Goal: Task Accomplishment & Management: Complete application form

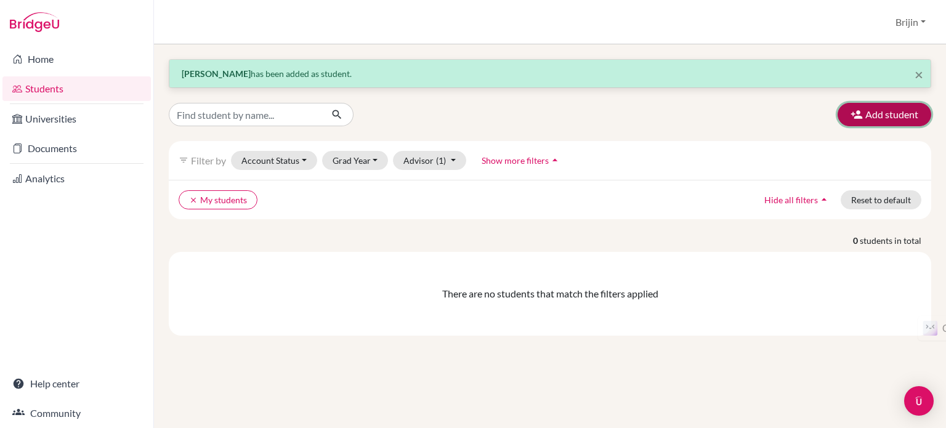
click at [887, 118] on button "Add student" at bounding box center [885, 114] width 94 height 23
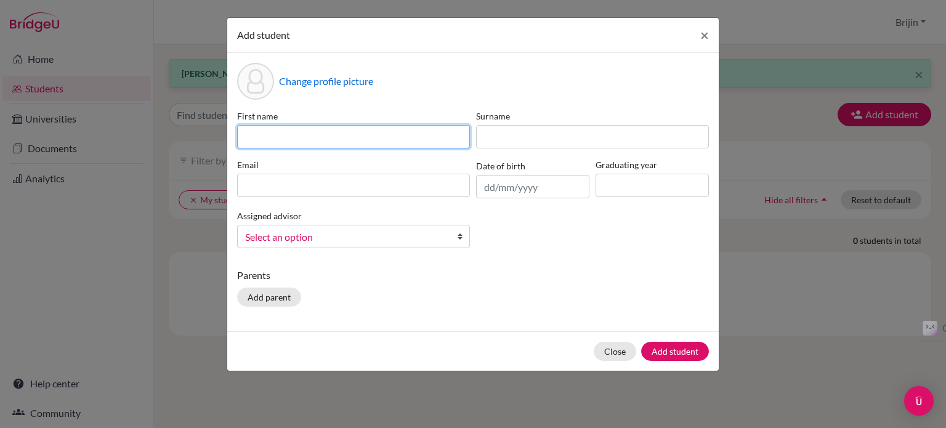
click at [367, 135] on input at bounding box center [353, 136] width 233 height 23
type input "Ain Niya"
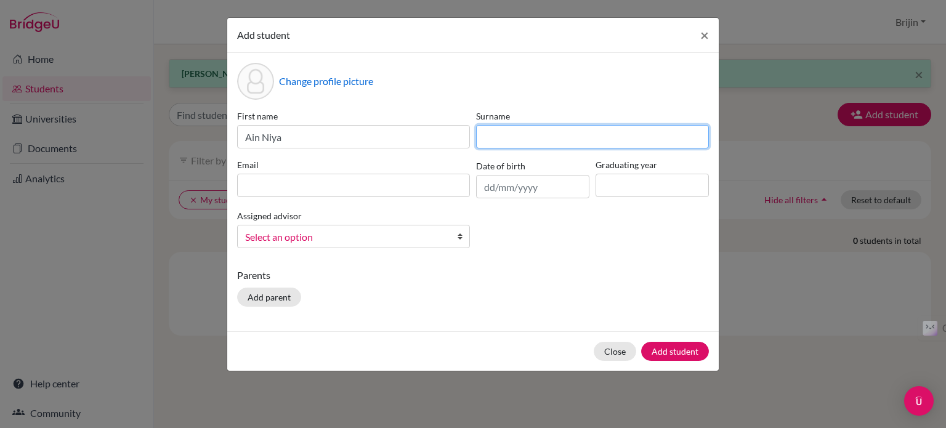
click at [515, 132] on input at bounding box center [592, 136] width 233 height 23
type input "Roshique"
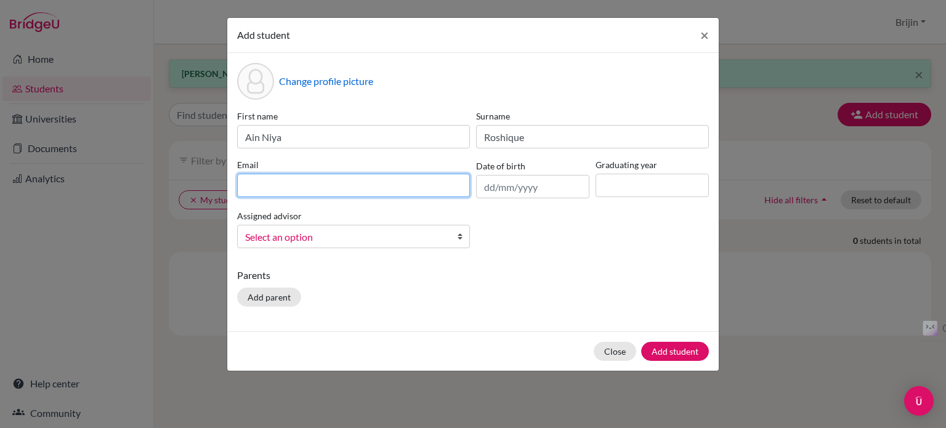
click at [415, 193] on input at bounding box center [353, 185] width 233 height 23
type input "[EMAIL_ADDRESS][DOMAIN_NAME]"
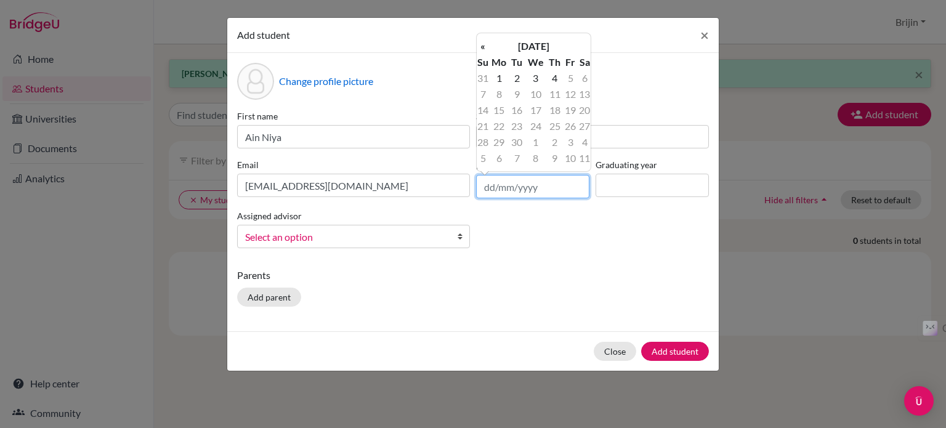
click at [532, 190] on input "text" at bounding box center [532, 186] width 113 height 23
click at [520, 41] on th "[DATE]" at bounding box center [533, 46] width 89 height 16
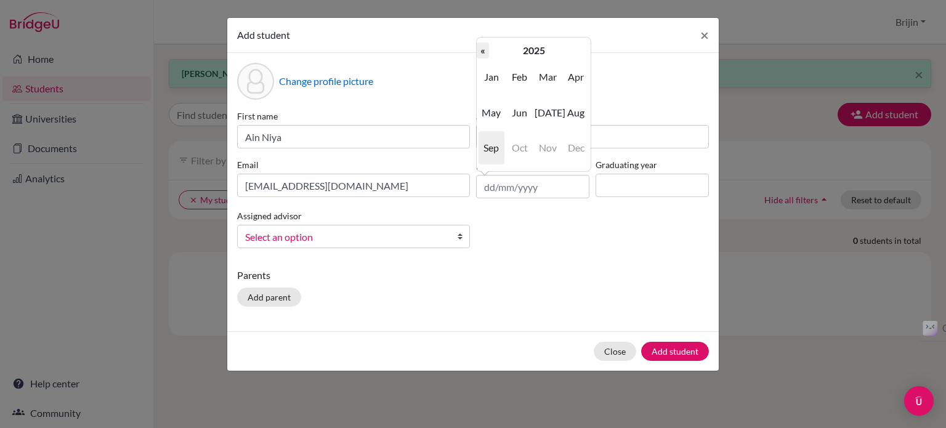
click at [484, 49] on th "«" at bounding box center [483, 51] width 12 height 16
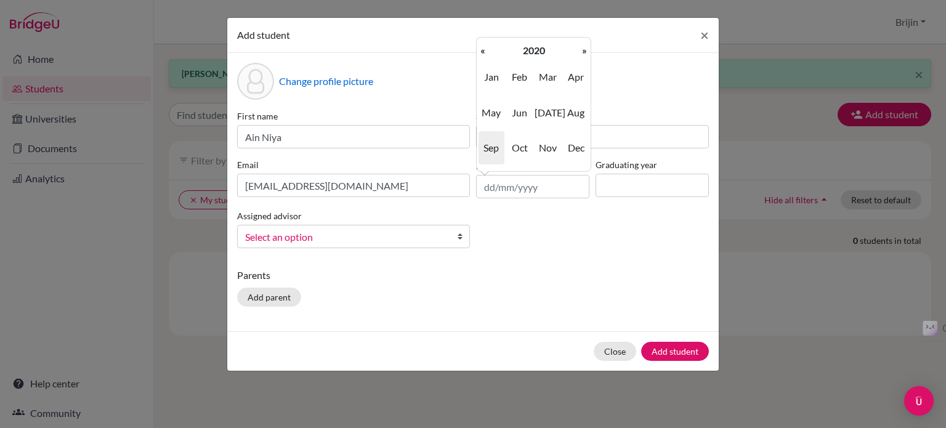
click at [484, 49] on th "«" at bounding box center [483, 51] width 12 height 16
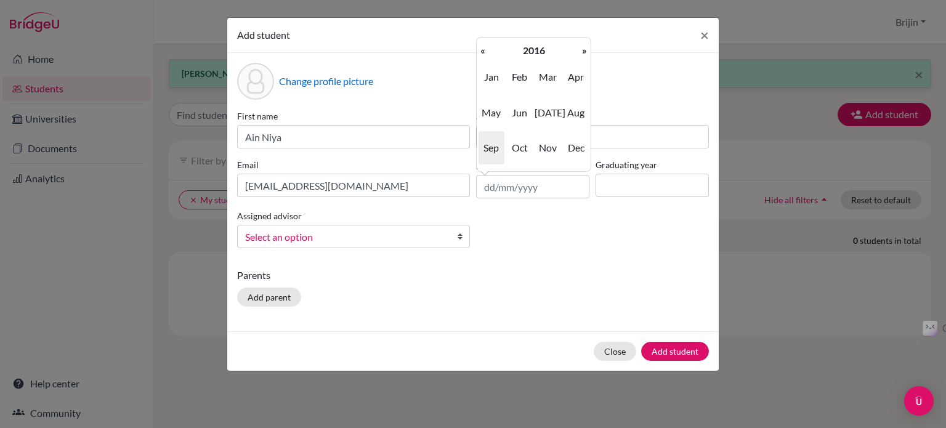
click at [484, 49] on th "«" at bounding box center [483, 51] width 12 height 16
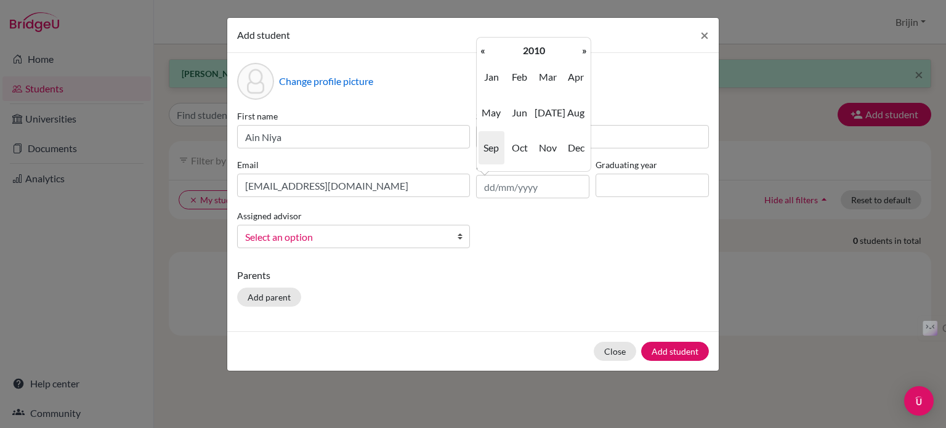
click at [484, 49] on th "«" at bounding box center [483, 51] width 12 height 16
click at [521, 113] on span "Jun" at bounding box center [520, 112] width 26 height 33
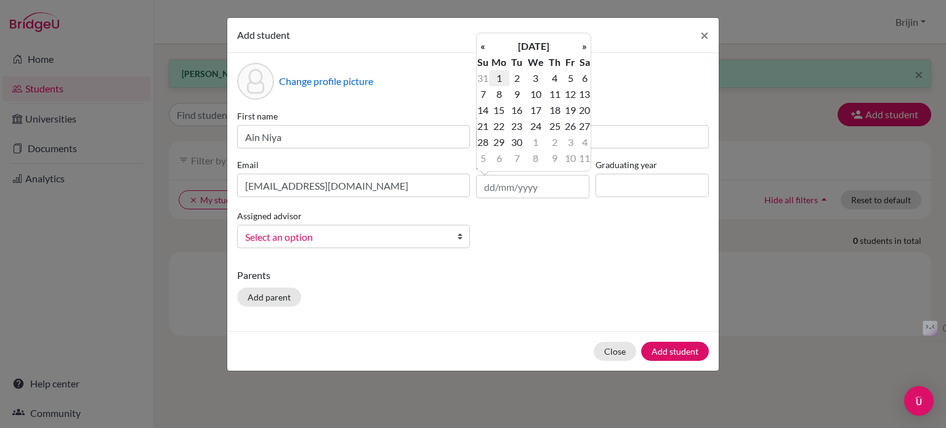
click at [502, 73] on td "1" at bounding box center [499, 78] width 20 height 16
type input "[DATE]"
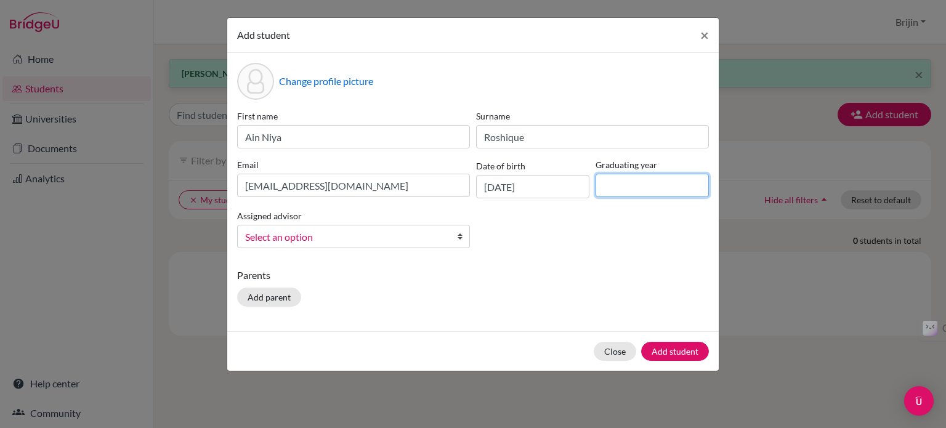
click at [622, 182] on input at bounding box center [652, 185] width 113 height 23
type input "2027"
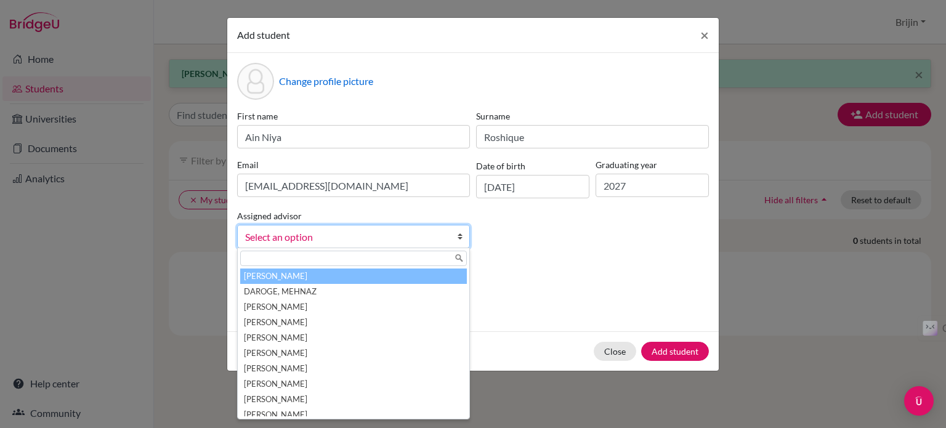
click at [461, 238] on b at bounding box center [463, 237] width 12 height 22
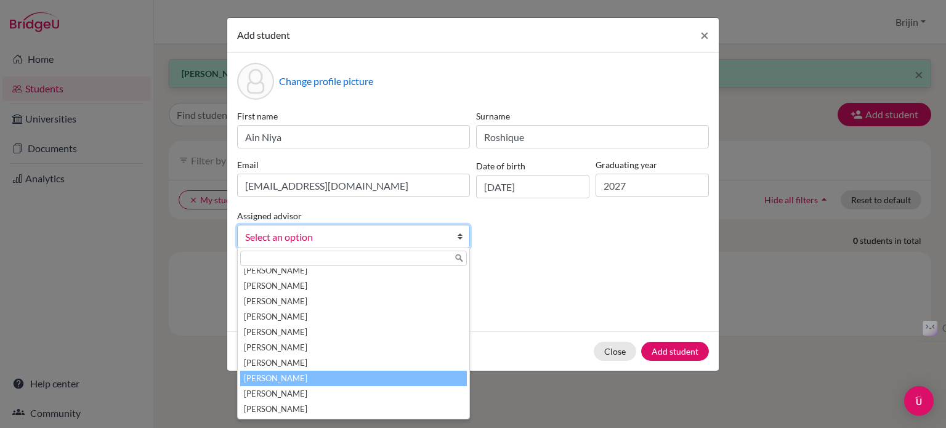
click at [413, 376] on li "[PERSON_NAME]" at bounding box center [353, 378] width 227 height 15
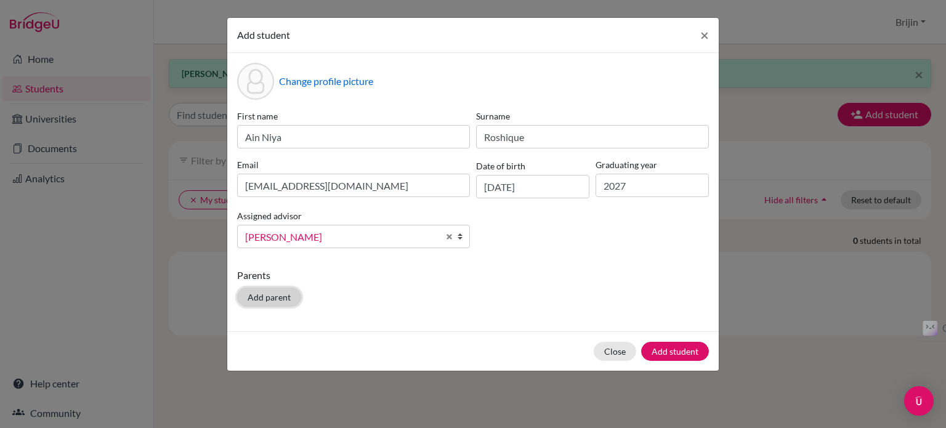
click at [264, 295] on button "Add parent" at bounding box center [269, 297] width 64 height 19
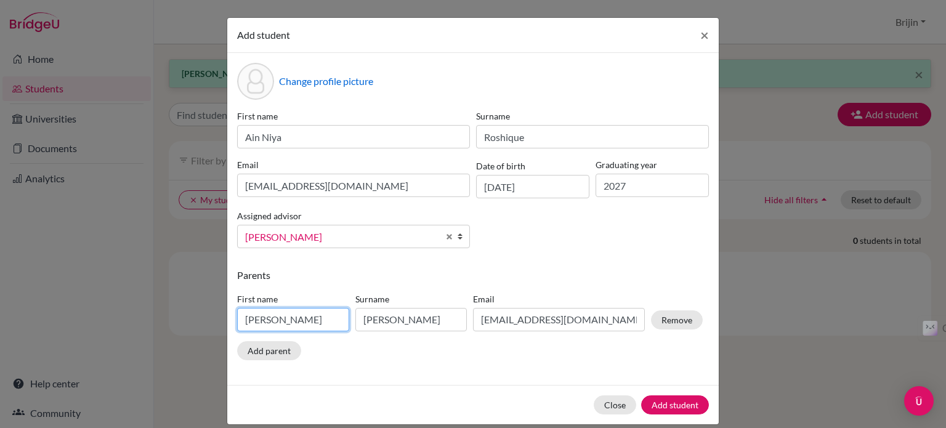
click at [269, 319] on input "[PERSON_NAME]" at bounding box center [293, 319] width 112 height 23
type input "P"
type input "Roshique"
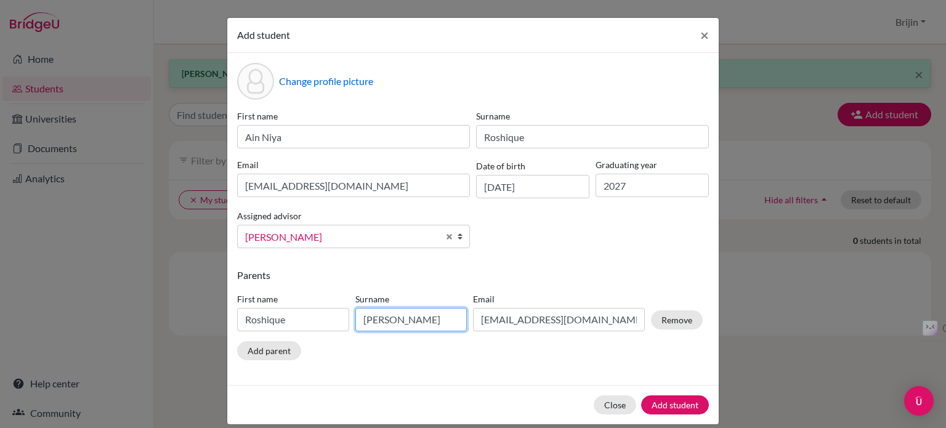
click at [414, 327] on input "[PERSON_NAME]" at bounding box center [412, 319] width 112 height 23
type input "M"
type input "KK"
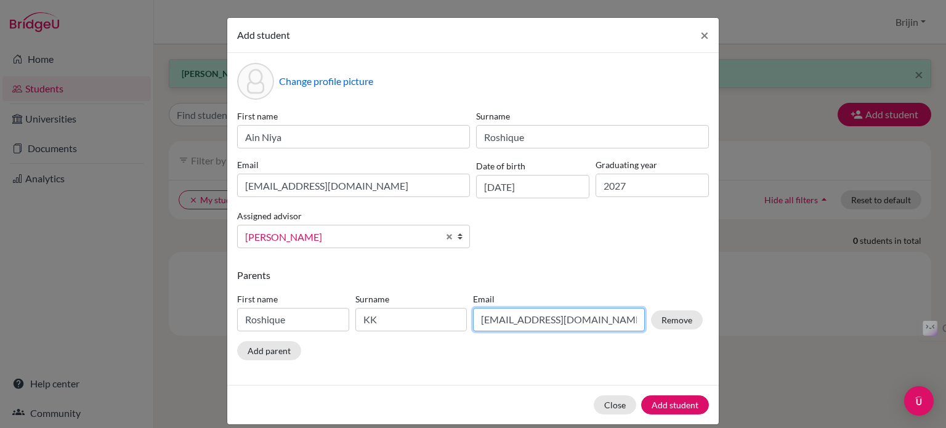
click at [596, 321] on input "[EMAIL_ADDRESS][DOMAIN_NAME]" at bounding box center [559, 319] width 172 height 23
type input "p"
paste input "[EMAIL_ADDRESS][DOMAIN_NAME]"
type input "[EMAIL_ADDRESS][DOMAIN_NAME]"
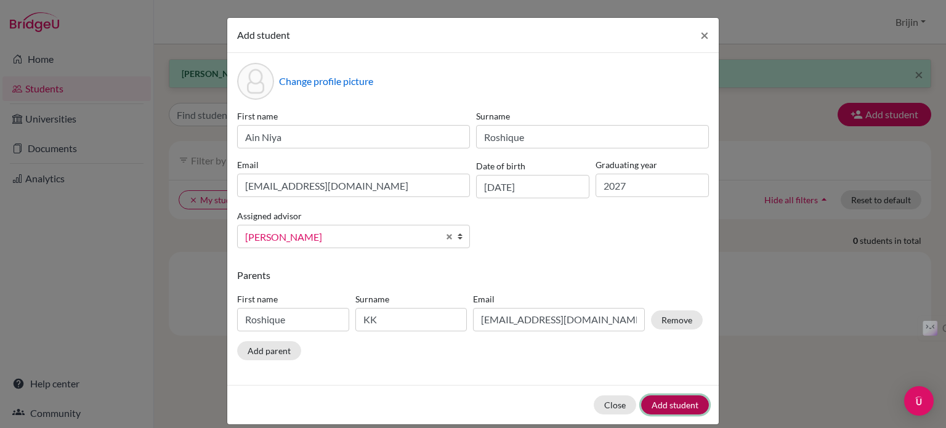
click at [659, 403] on button "Add student" at bounding box center [675, 405] width 68 height 19
